Goal: Transaction & Acquisition: Download file/media

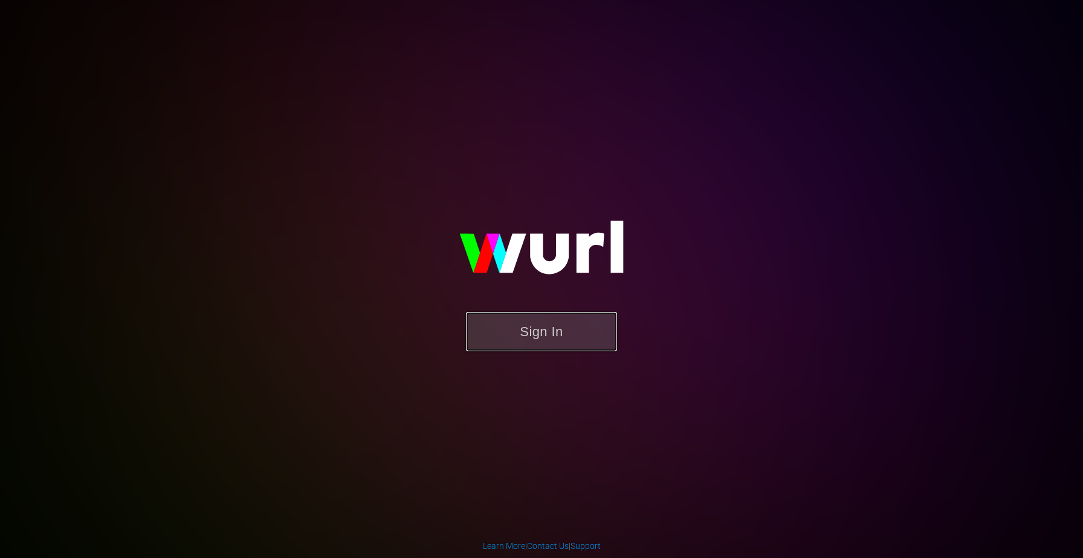
click at [530, 333] on button "Sign In" at bounding box center [541, 331] width 151 height 39
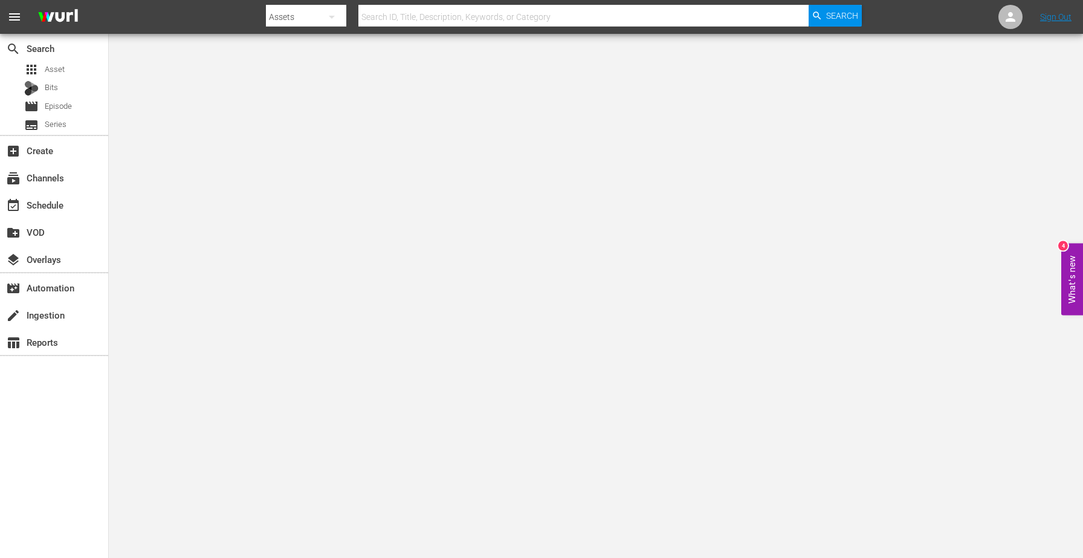
click at [50, 362] on div "search Search apps Asset Bits movie Episode subtitles Series add_box Create sub…" at bounding box center [54, 313] width 109 height 558
click at [60, 343] on div "table_chart Reports" at bounding box center [34, 340] width 68 height 11
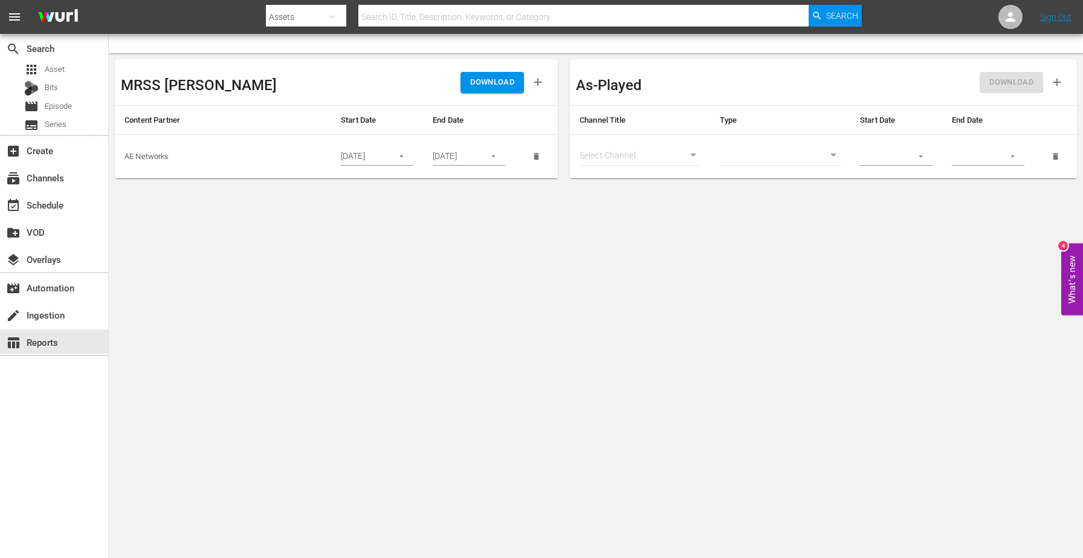
click at [493, 151] on button "button" at bounding box center [494, 157] width 24 height 24
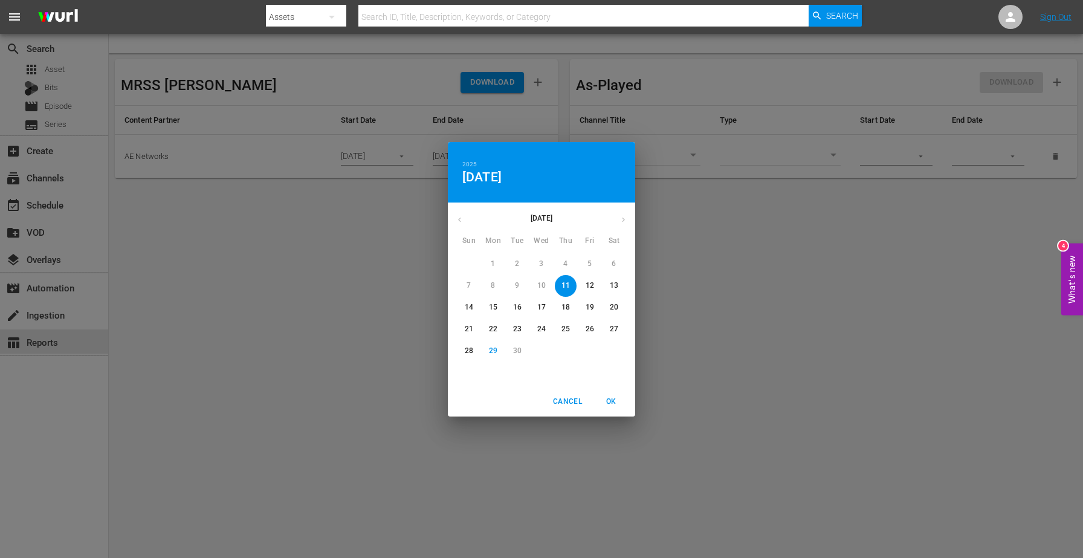
click at [612, 330] on p "27" at bounding box center [614, 329] width 8 height 10
click at [611, 400] on span "OK" at bounding box center [611, 401] width 29 height 13
type input "09/27/2025"
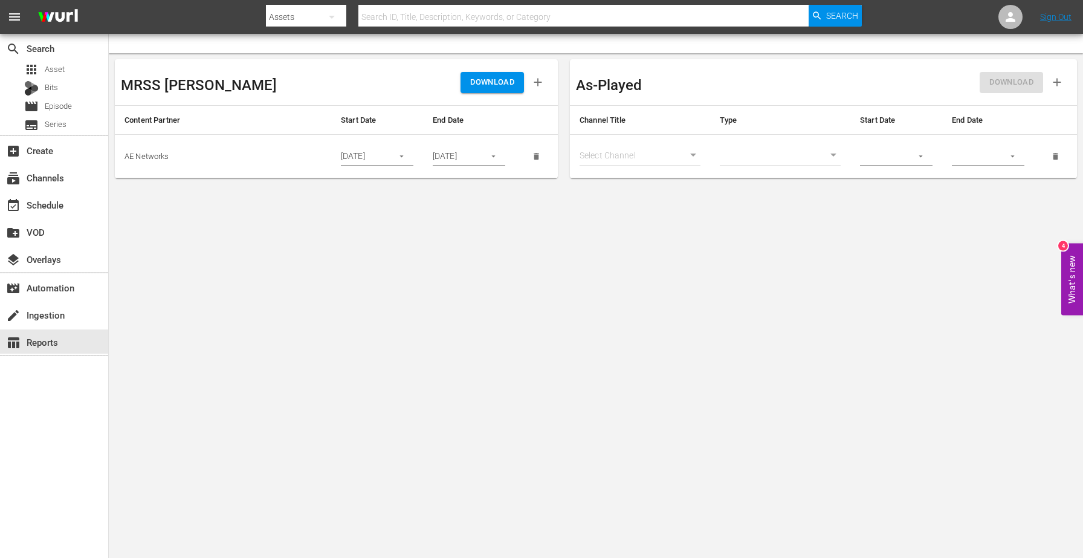
click at [399, 156] on icon "button" at bounding box center [401, 156] width 9 height 9
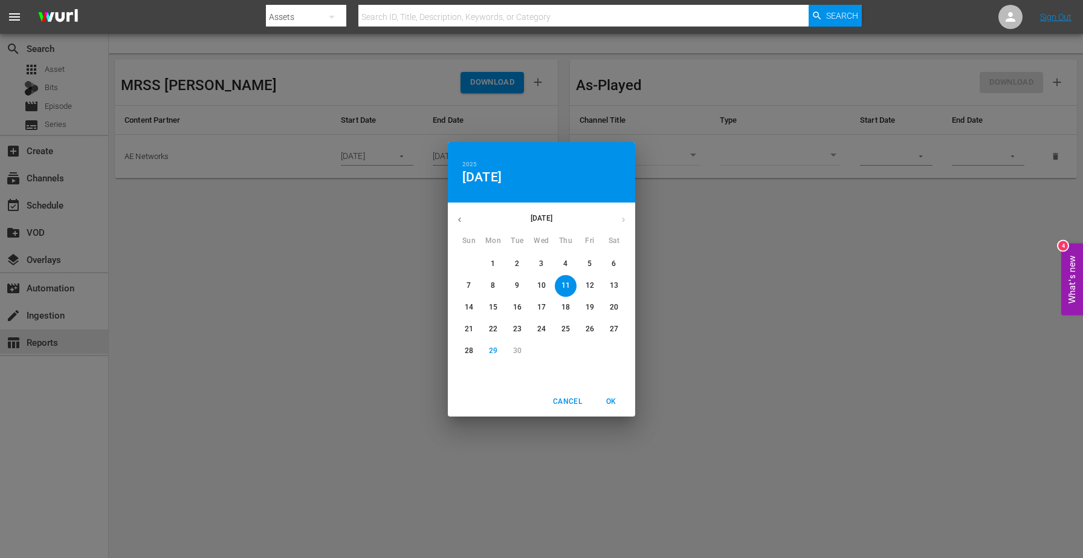
click at [589, 330] on p "26" at bounding box center [590, 329] width 8 height 10
click at [614, 403] on span "OK" at bounding box center [611, 401] width 29 height 13
type input "09/26/2025"
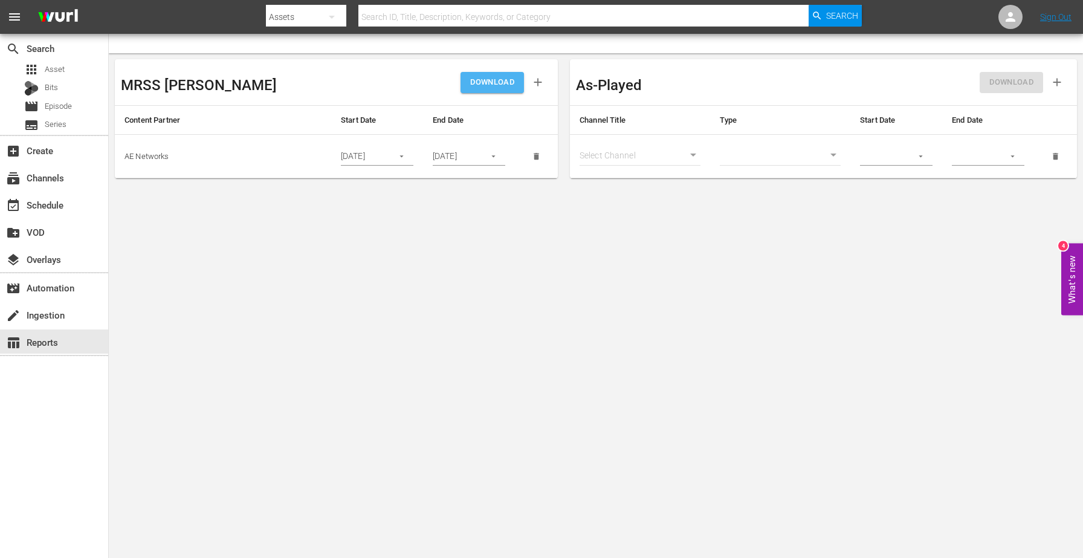
click at [499, 83] on span "DOWNLOAD" at bounding box center [492, 83] width 44 height 14
